Goal: Information Seeking & Learning: Understand process/instructions

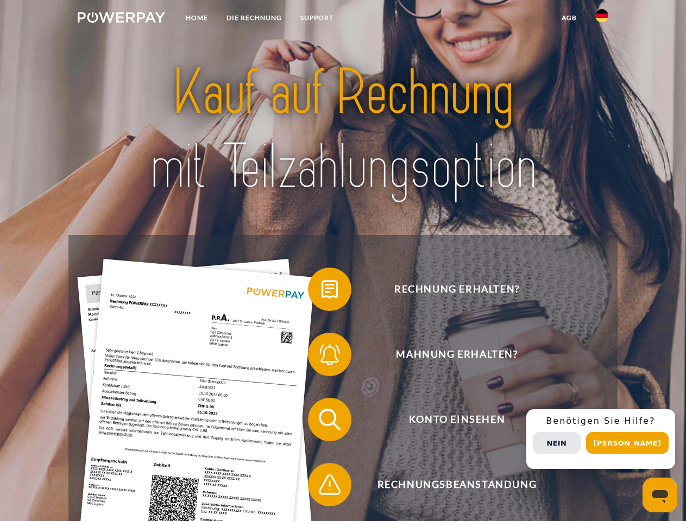
click at [121, 19] on img at bounding box center [121, 17] width 87 height 11
click at [601, 19] on img at bounding box center [601, 15] width 13 height 13
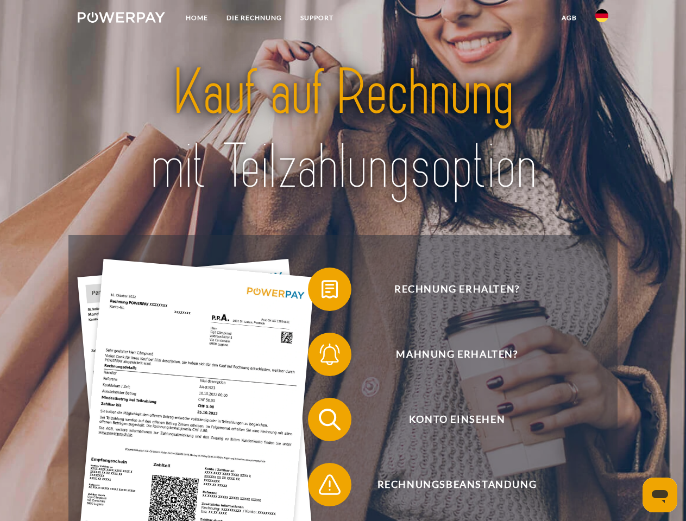
click at [568, 18] on link "agb" at bounding box center [569, 18] width 34 height 20
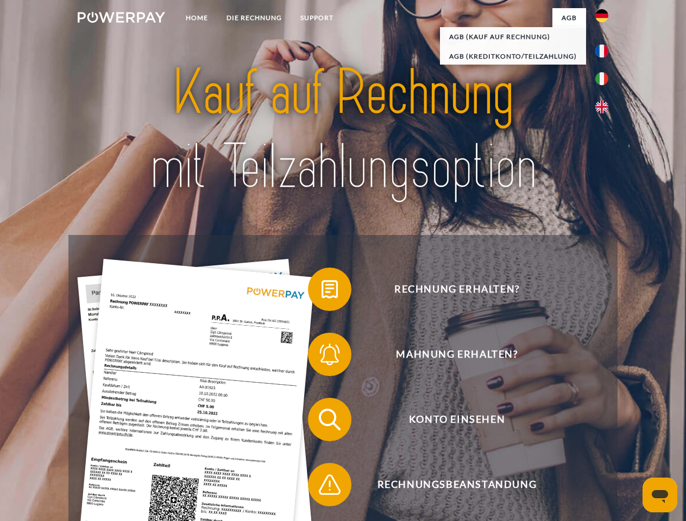
click at [321, 291] on span at bounding box center [313, 289] width 54 height 54
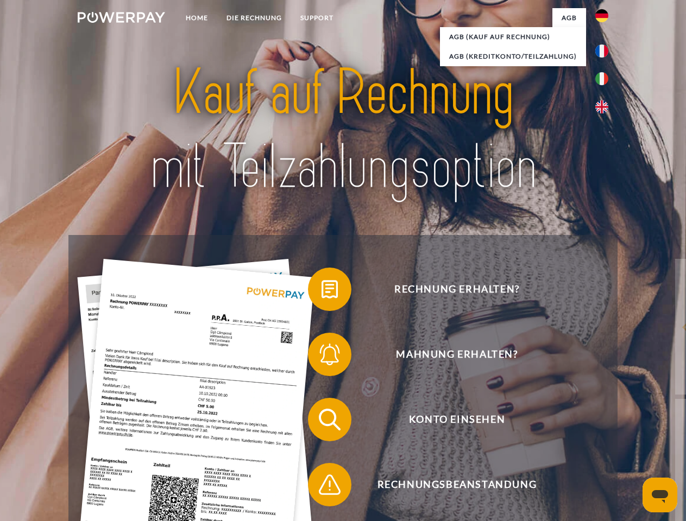
click at [321, 357] on div "Rechnung erhalten? Mahnung erhalten? Konto einsehen" at bounding box center [342, 452] width 548 height 434
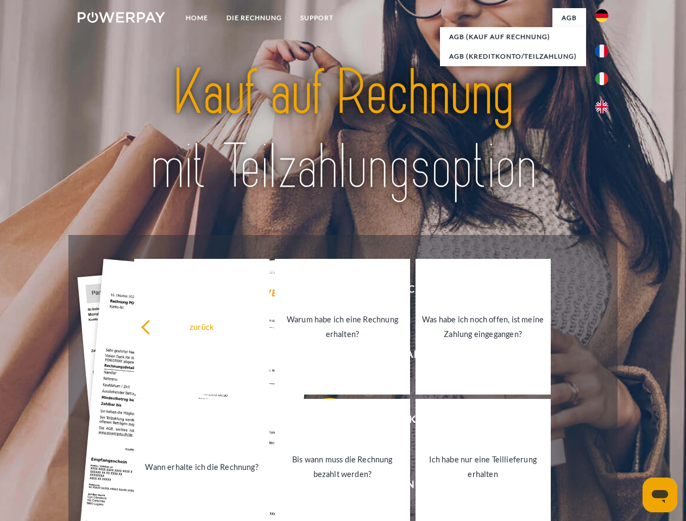
click at [321, 422] on link "Bis wann muss die Rechnung bezahlt werden?" at bounding box center [342, 467] width 135 height 136
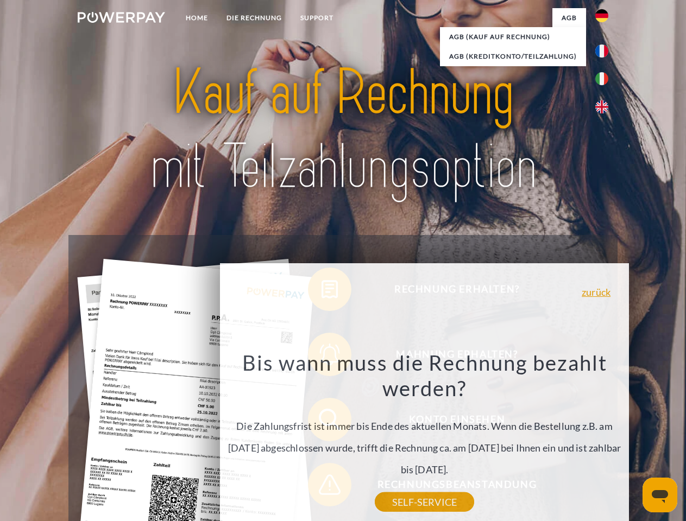
click at [321, 487] on div "Rechnung erhalten? Mahnung erhalten? Konto einsehen" at bounding box center [342, 452] width 548 height 434
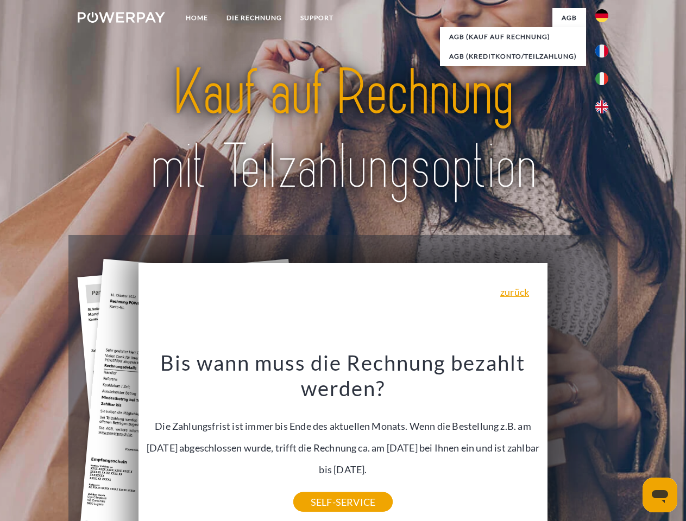
click at [604, 439] on div "Rechnung erhalten? Mahnung erhalten? Konto einsehen" at bounding box center [342, 452] width 548 height 434
click at [578, 441] on span "Konto einsehen" at bounding box center [457, 419] width 266 height 43
click at [631, 443] on header "Home DIE RECHNUNG SUPPORT" at bounding box center [343, 375] width 686 height 750
